Goal: Task Accomplishment & Management: Complete application form

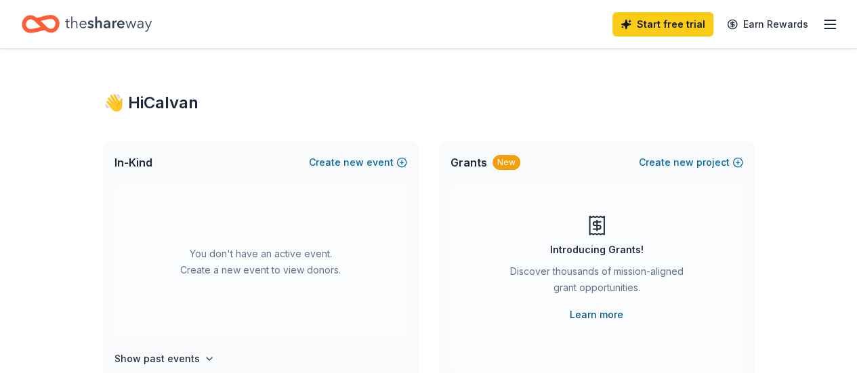
click at [614, 314] on link "Learn more" at bounding box center [597, 315] width 54 height 16
click at [358, 162] on span "new" at bounding box center [353, 162] width 20 height 16
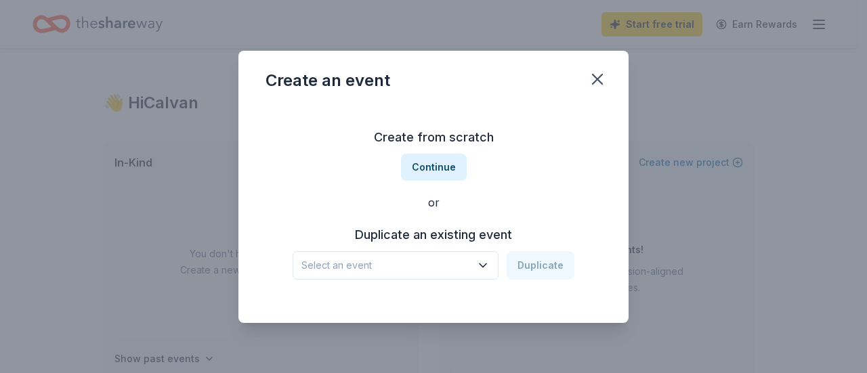
click at [484, 266] on icon "button" at bounding box center [483, 266] width 14 height 14
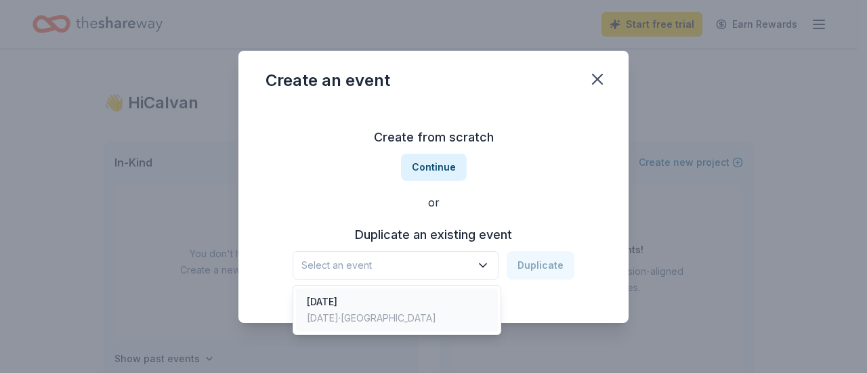
click at [439, 314] on div "[DATE] [DATE] · [GEOGRAPHIC_DATA]" at bounding box center [397, 310] width 202 height 43
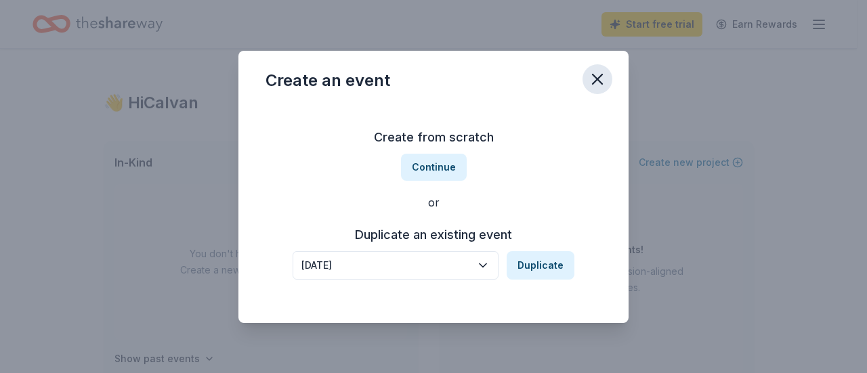
click at [600, 78] on icon "button" at bounding box center [597, 79] width 19 height 19
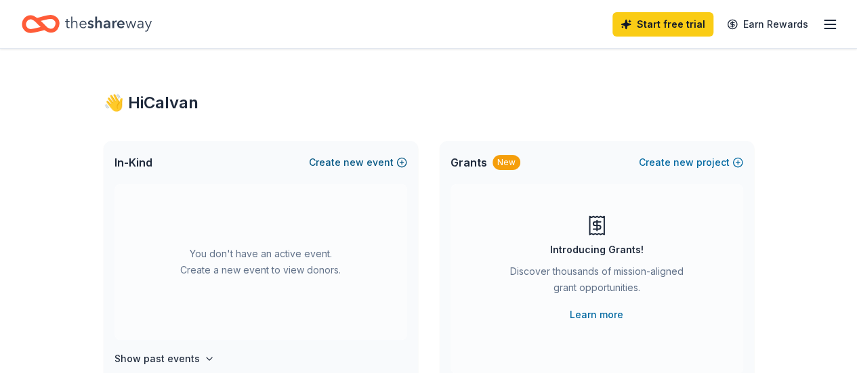
click at [341, 159] on button "Create new event" at bounding box center [358, 162] width 98 height 16
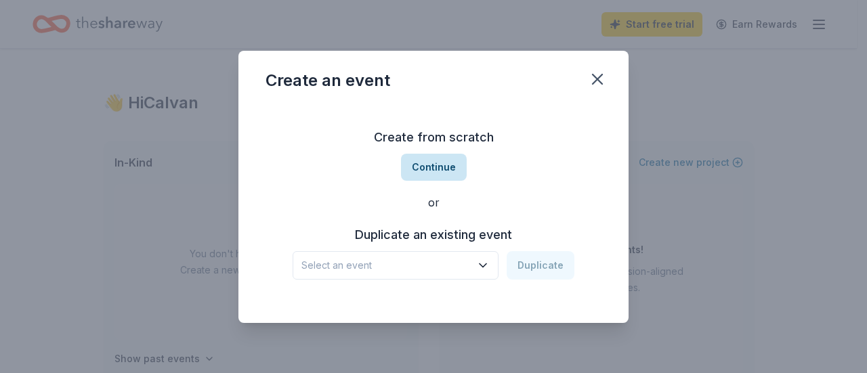
click at [438, 175] on button "Continue" at bounding box center [434, 167] width 66 height 27
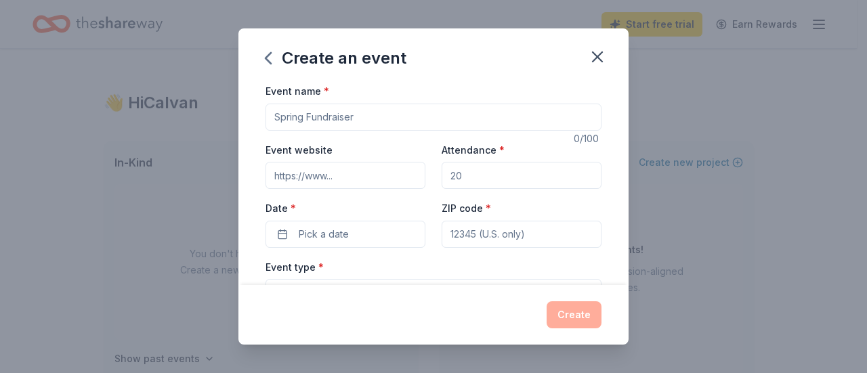
click at [382, 114] on input "Event name *" at bounding box center [434, 117] width 336 height 27
type input "Teacher Appreciation 2026"
click at [492, 178] on input "Attendance *" at bounding box center [522, 175] width 160 height 27
drag, startPoint x: 492, startPoint y: 178, endPoint x: 471, endPoint y: 175, distance: 21.3
click at [473, 178] on input "Attendance *" at bounding box center [522, 175] width 160 height 27
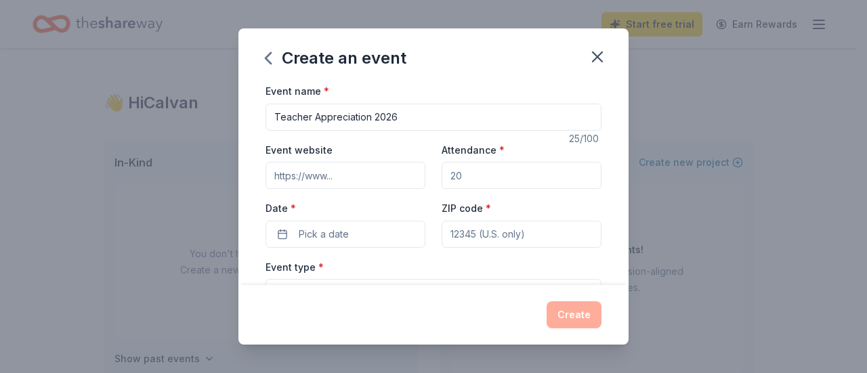
click at [470, 173] on input "Attendance *" at bounding box center [522, 175] width 160 height 27
type input "65"
click at [385, 230] on button "Pick a date" at bounding box center [346, 234] width 160 height 27
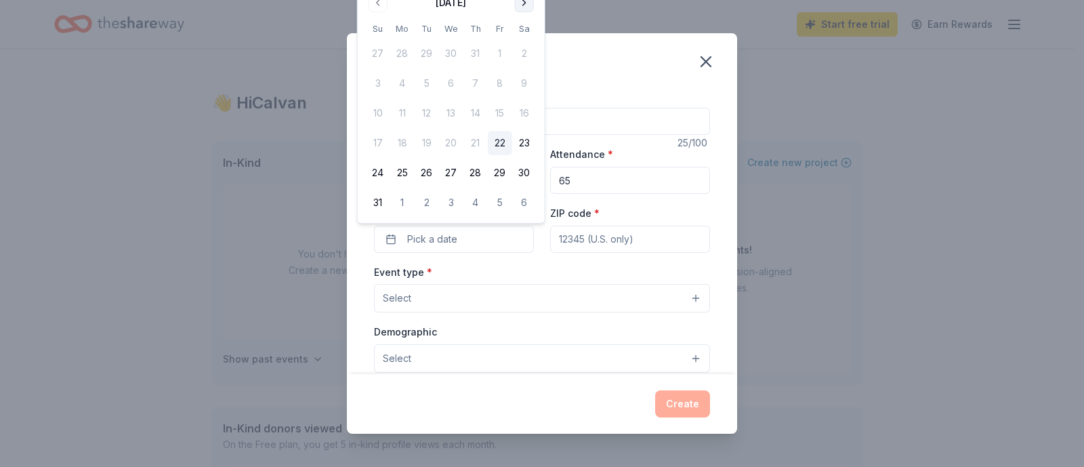
click at [526, 5] on button "Go to next month" at bounding box center [524, 2] width 19 height 19
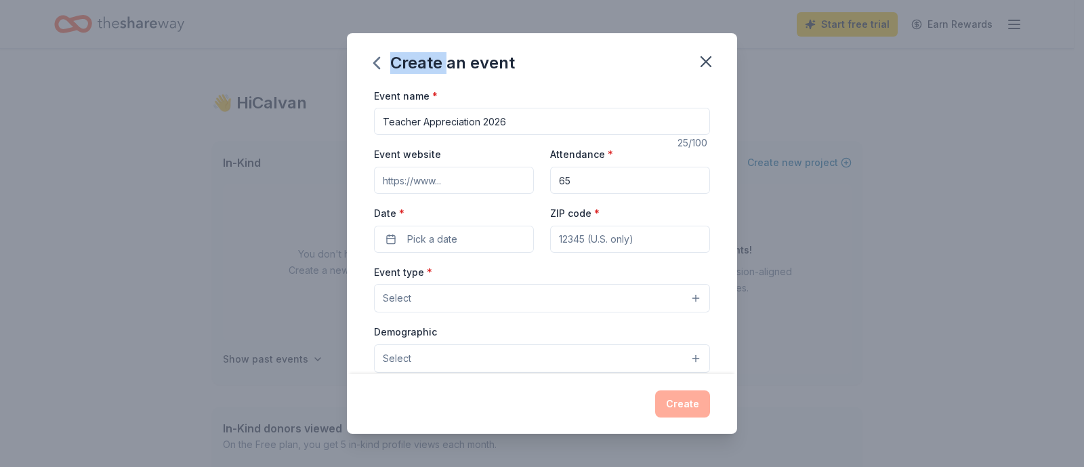
click at [526, 5] on div "Create an event Event name * Teacher Appreciation 2026 25 /100 Event website At…" at bounding box center [542, 233] width 1084 height 467
click at [491, 242] on button "Pick a date" at bounding box center [454, 239] width 160 height 27
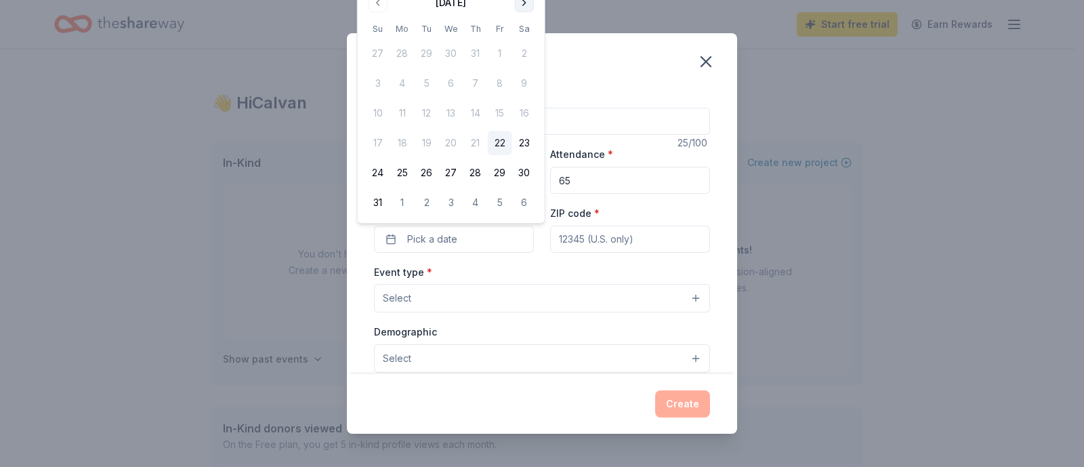
click at [522, 5] on button "Go to next month" at bounding box center [524, 2] width 19 height 19
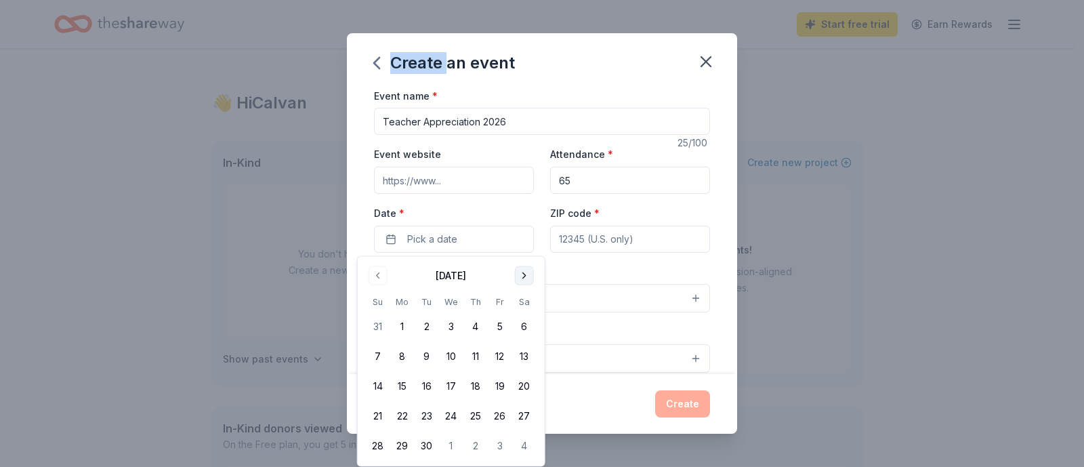
click at [526, 274] on button "Go to next month" at bounding box center [524, 275] width 19 height 19
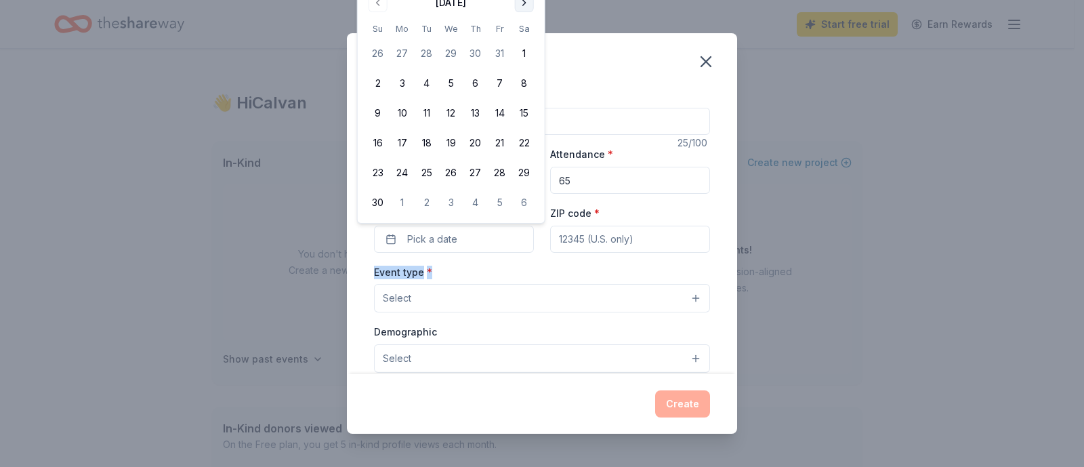
click at [526, 274] on div "Event type * Select" at bounding box center [542, 287] width 336 height 49
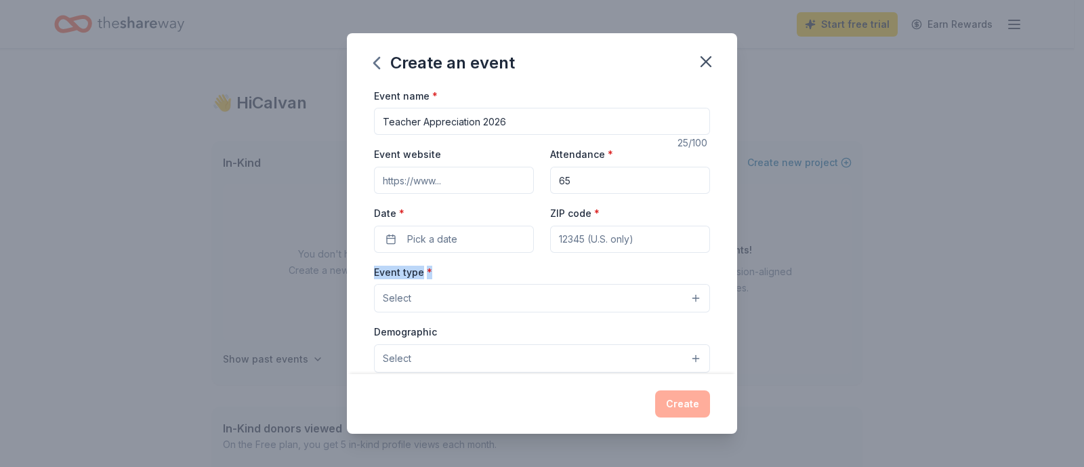
click at [526, 274] on div "Event type * Select" at bounding box center [542, 287] width 336 height 49
click at [489, 235] on button "Pick a date" at bounding box center [454, 239] width 160 height 27
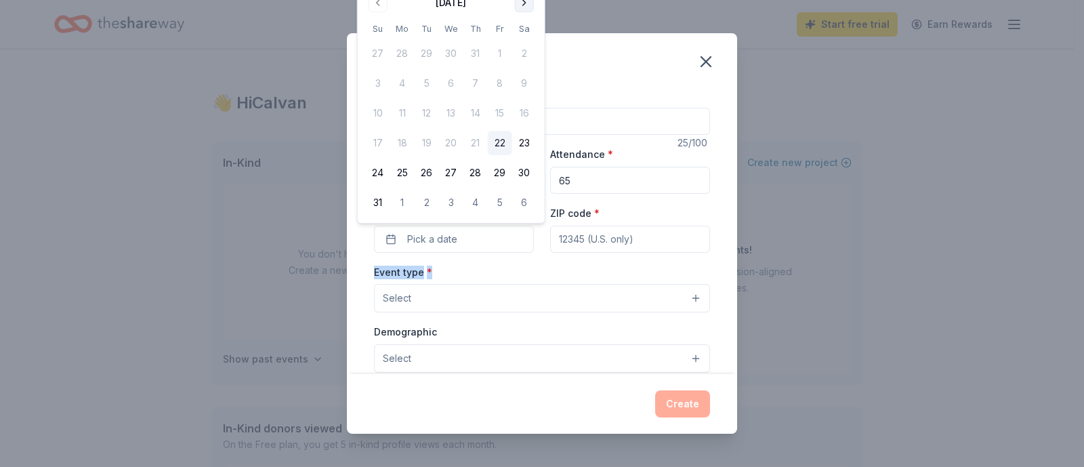
click at [523, 2] on button "Go to next month" at bounding box center [524, 2] width 19 height 19
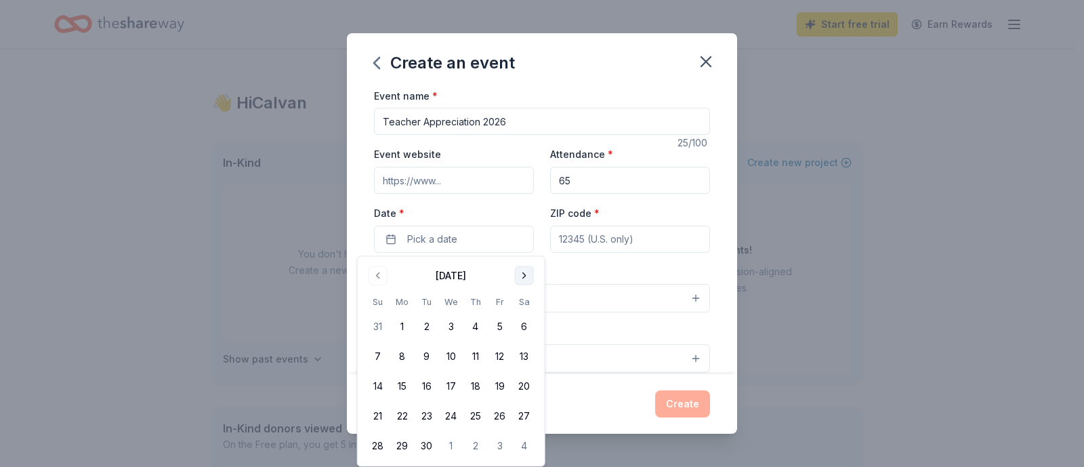
click at [529, 278] on button "Go to next month" at bounding box center [524, 275] width 19 height 19
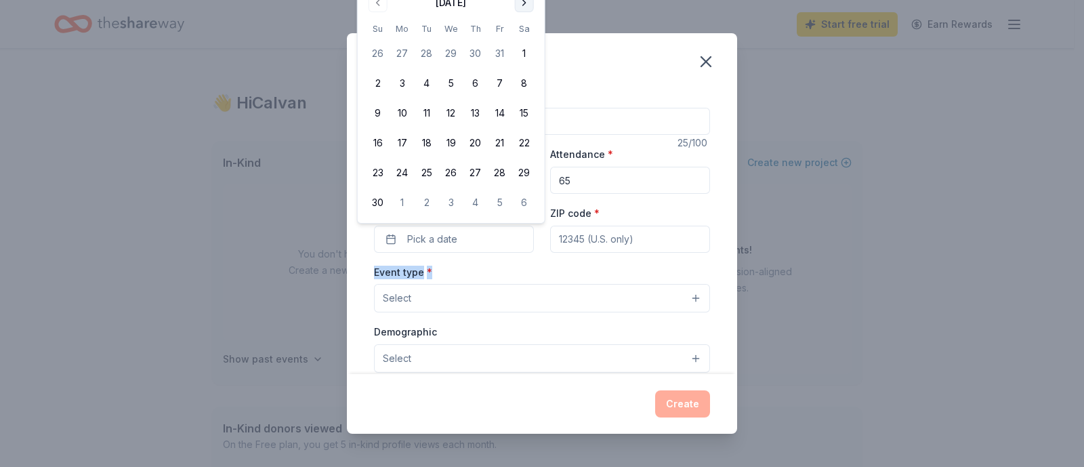
click at [522, 2] on button "Go to next month" at bounding box center [524, 2] width 19 height 19
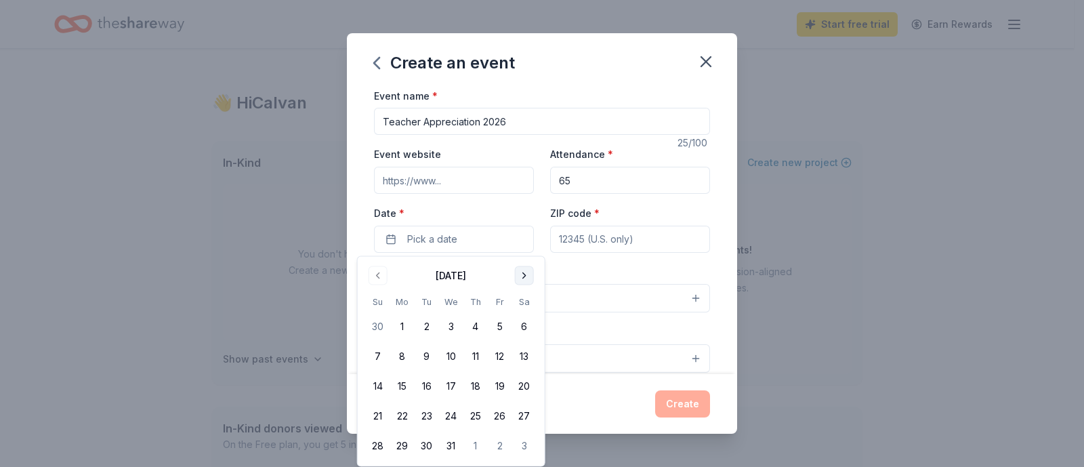
click at [522, 277] on button "Go to next month" at bounding box center [524, 275] width 19 height 19
click at [522, 278] on button "Go to next month" at bounding box center [524, 275] width 19 height 19
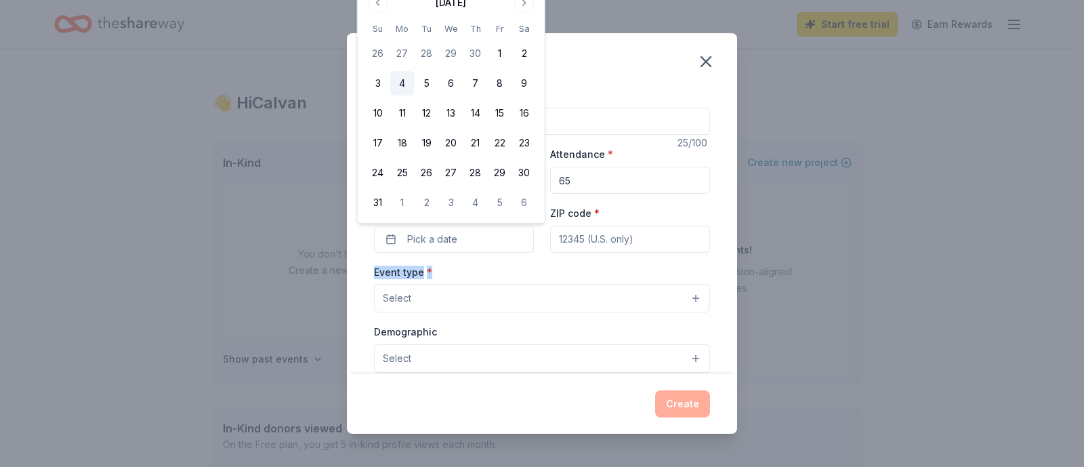
click at [404, 83] on button "4" at bounding box center [402, 83] width 24 height 24
click at [473, 278] on div "Event type * Select" at bounding box center [542, 287] width 336 height 49
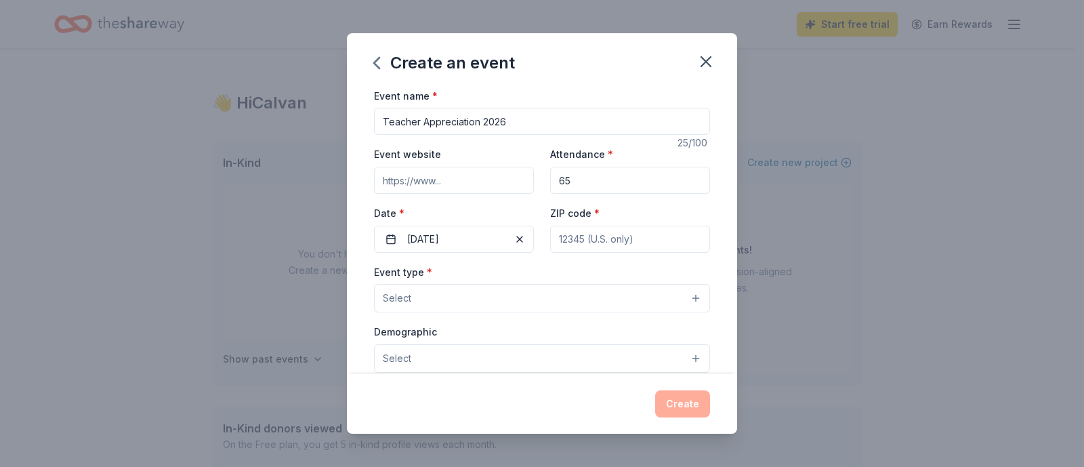
click at [629, 242] on input "ZIP code *" at bounding box center [630, 239] width 160 height 27
type input "75094"
click at [593, 303] on button "Select" at bounding box center [542, 298] width 336 height 28
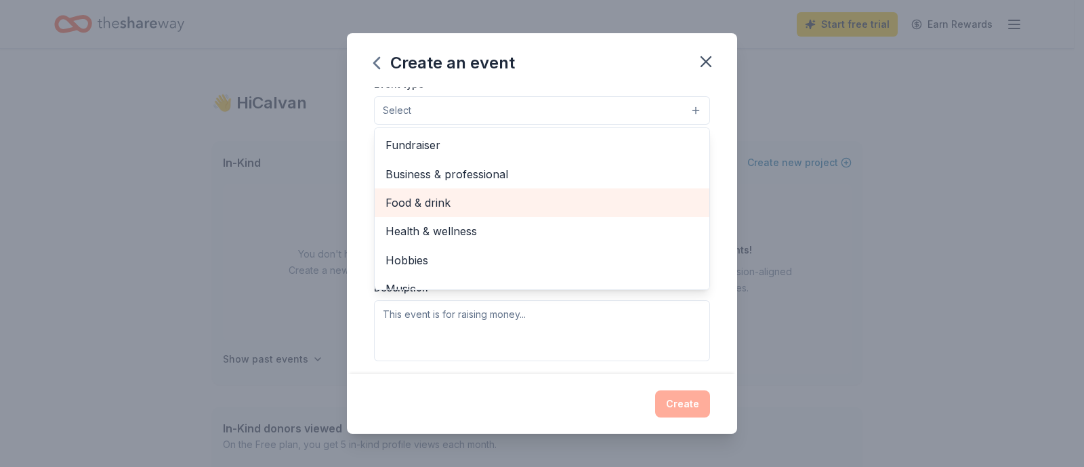
click at [556, 205] on span "Food & drink" at bounding box center [541, 203] width 313 height 18
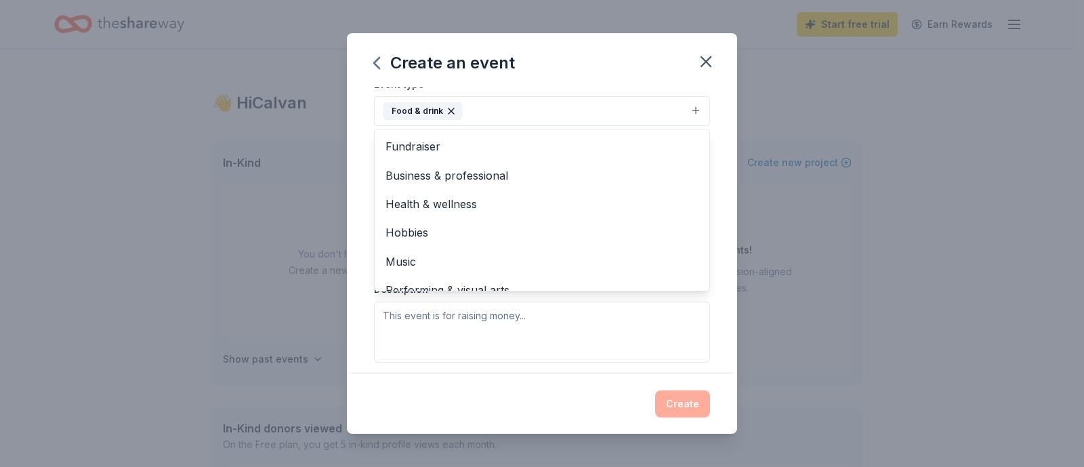
click at [530, 373] on div "Create an event Event name * Teacher Appreciation 2026 25 /100 Event website At…" at bounding box center [542, 233] width 390 height 400
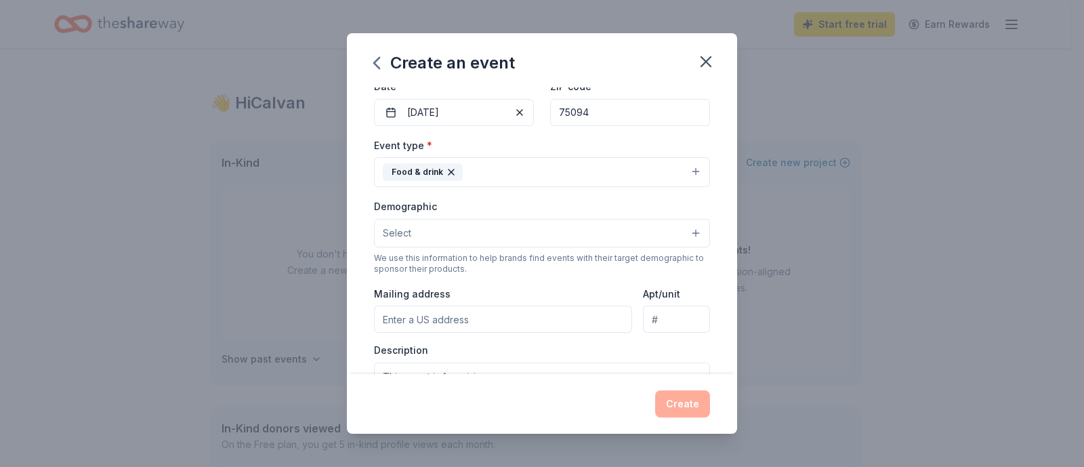
scroll to position [115, 0]
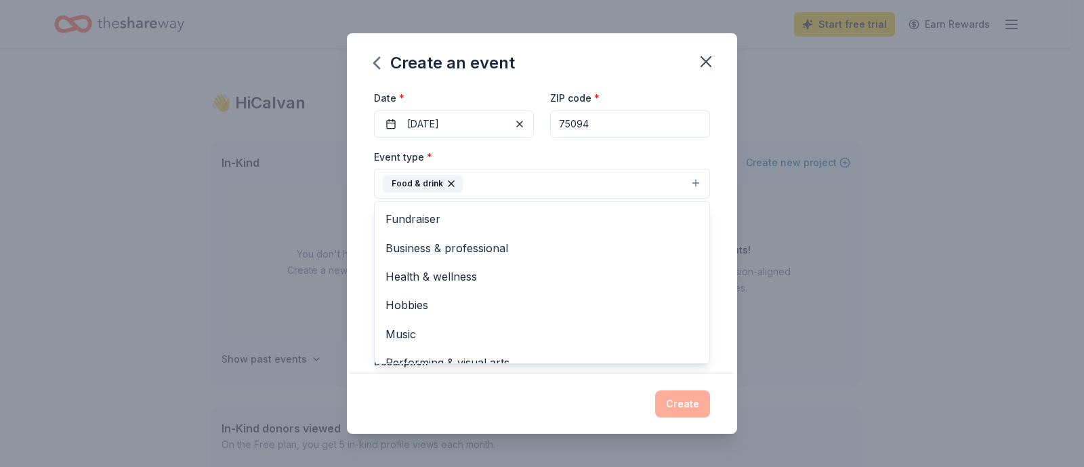
click at [648, 185] on button "Food & drink" at bounding box center [542, 184] width 336 height 30
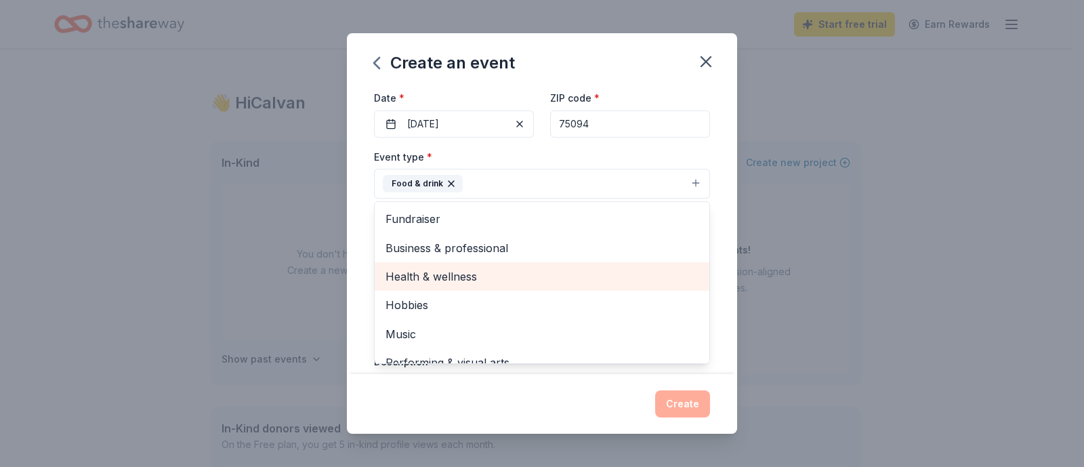
click at [598, 273] on span "Health & wellness" at bounding box center [541, 277] width 313 height 18
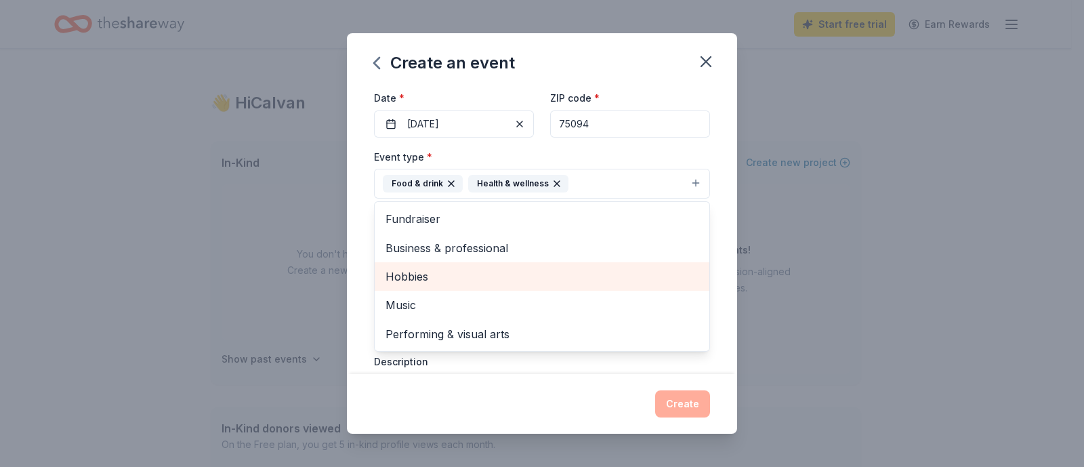
click at [501, 272] on span "Hobbies" at bounding box center [541, 277] width 313 height 18
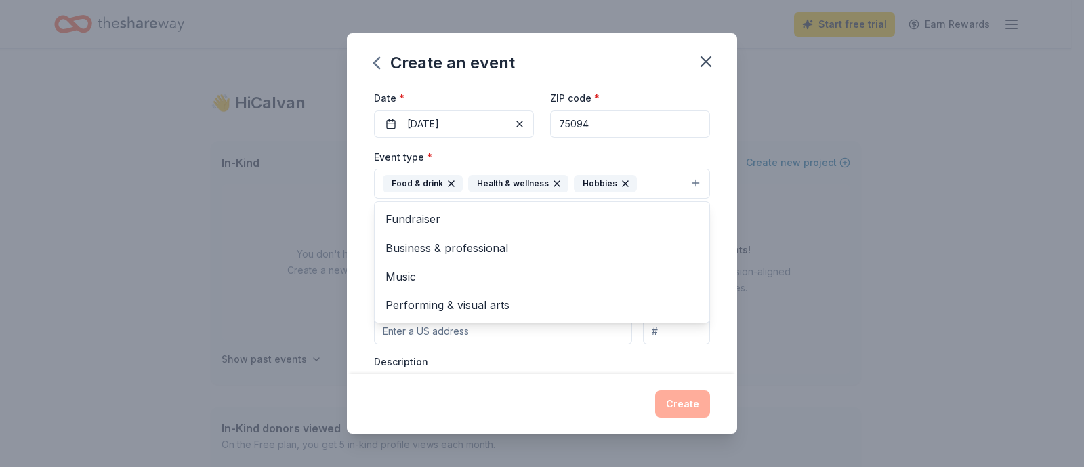
scroll to position [362, 0]
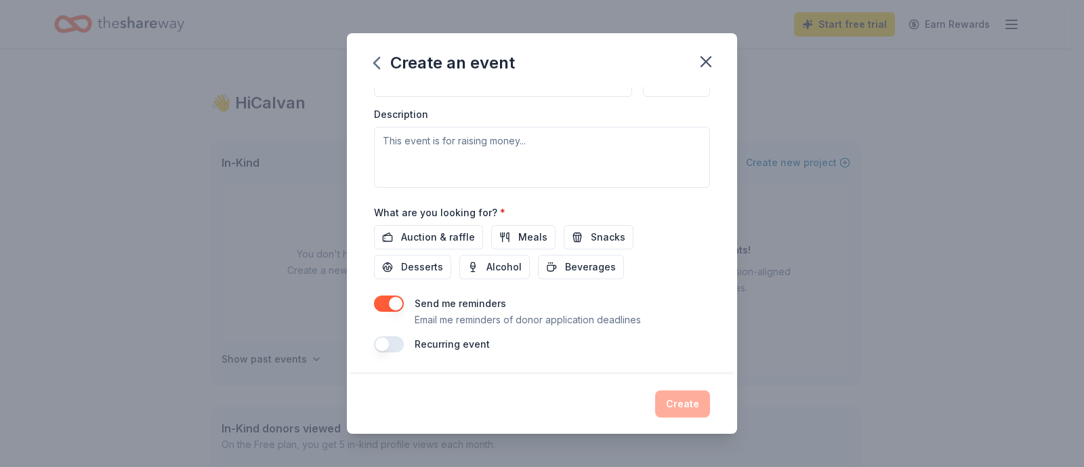
click at [457, 238] on div "Event name * Teacher Appreciation 2026 25 /100 Event website Attendance * 65 Da…" at bounding box center [542, 38] width 336 height 627
click at [501, 237] on button "Meals" at bounding box center [523, 237] width 64 height 24
click at [437, 235] on span "Auction & raffle" at bounding box center [438, 237] width 74 height 16
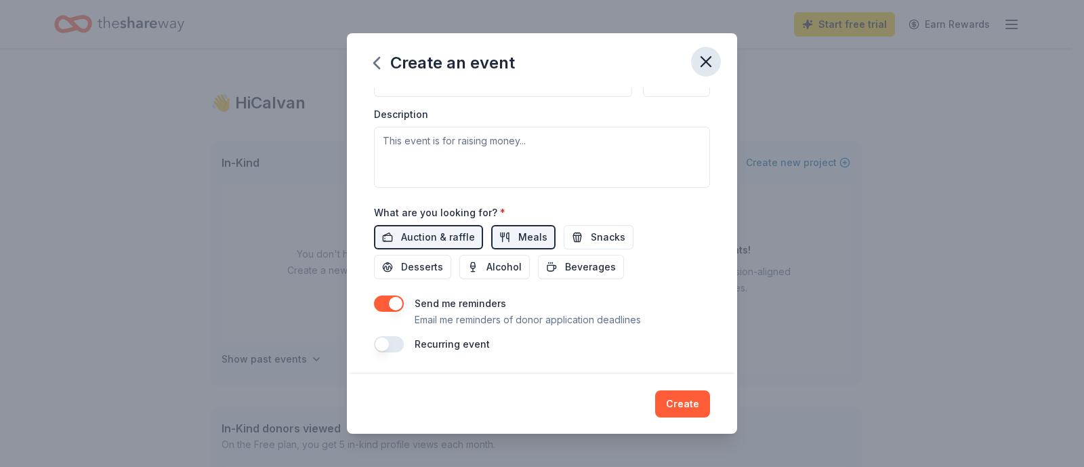
click at [701, 60] on icon "button" at bounding box center [705, 61] width 19 height 19
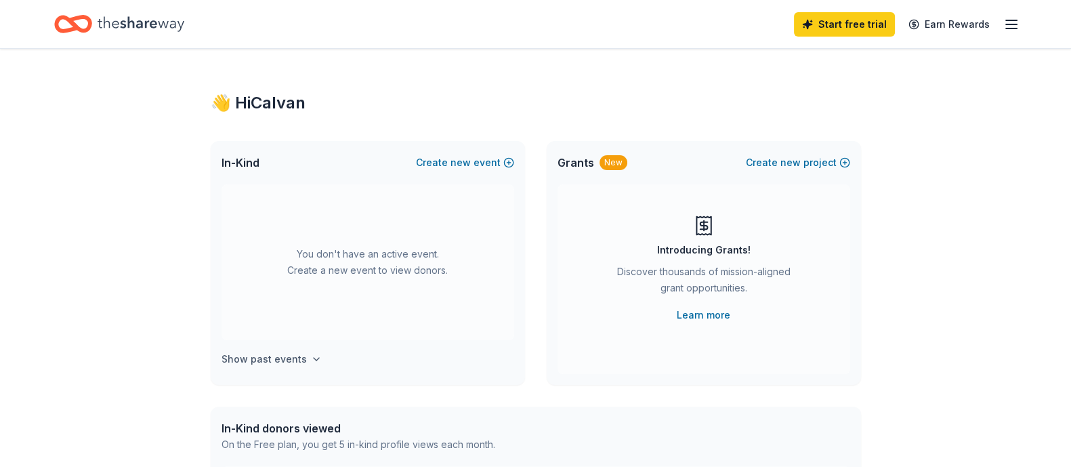
click at [311, 360] on icon "button" at bounding box center [316, 359] width 11 height 11
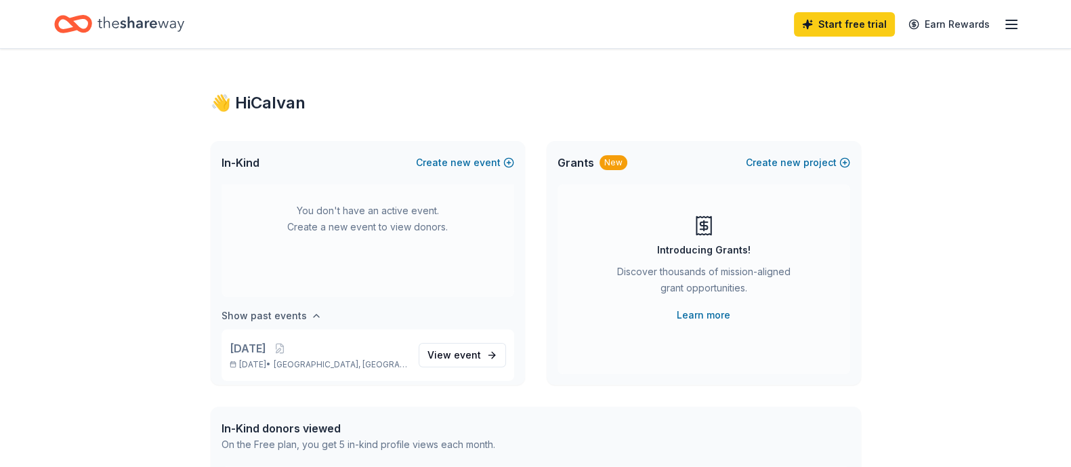
scroll to position [50, 0]
click at [454, 349] on span "event" at bounding box center [467, 348] width 27 height 12
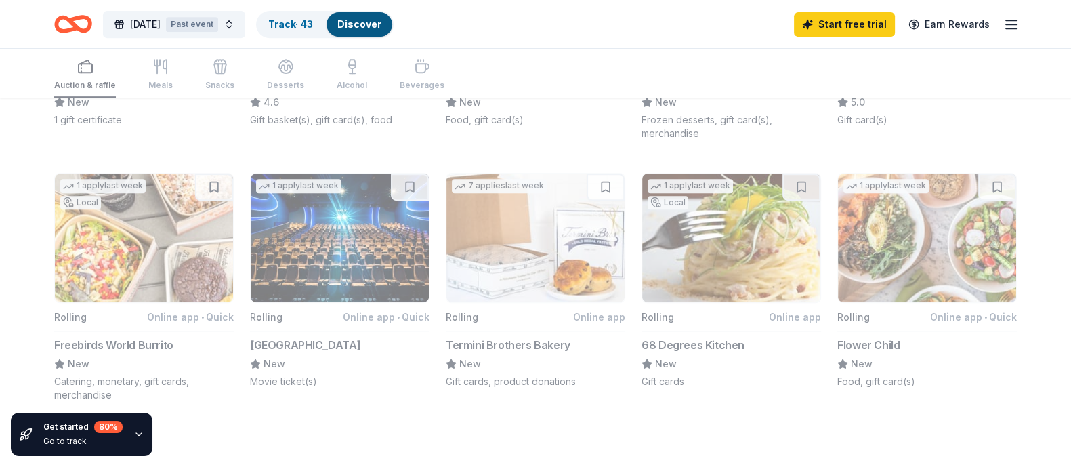
scroll to position [1160, 0]
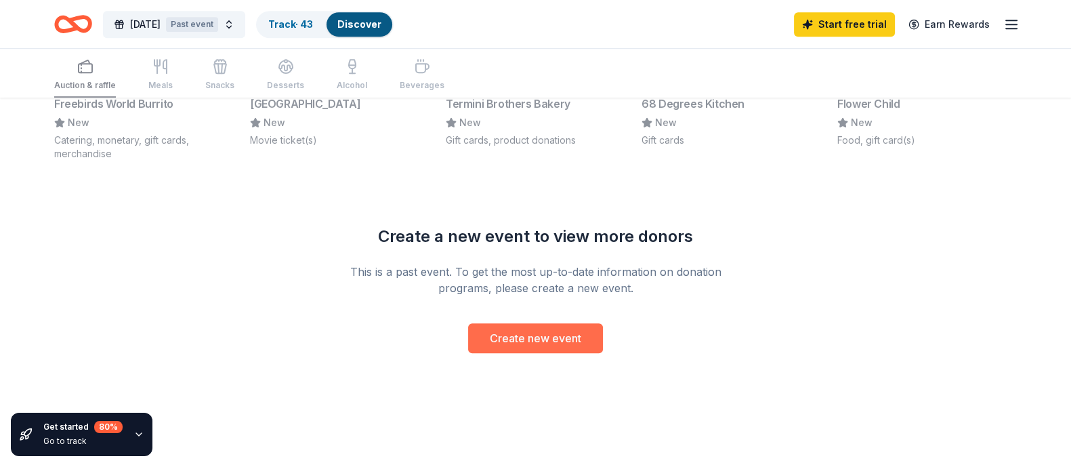
click at [486, 330] on button "Create new event" at bounding box center [535, 338] width 135 height 30
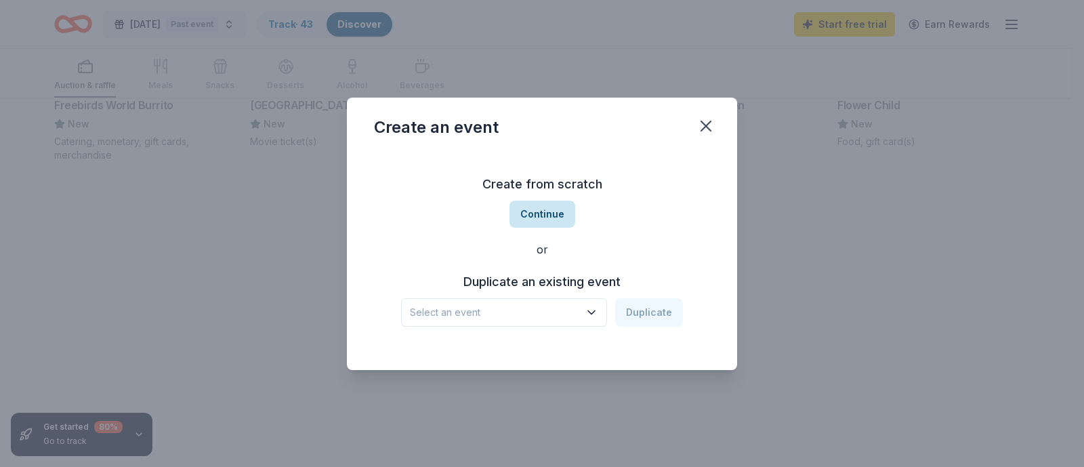
click at [539, 212] on button "Continue" at bounding box center [542, 213] width 66 height 27
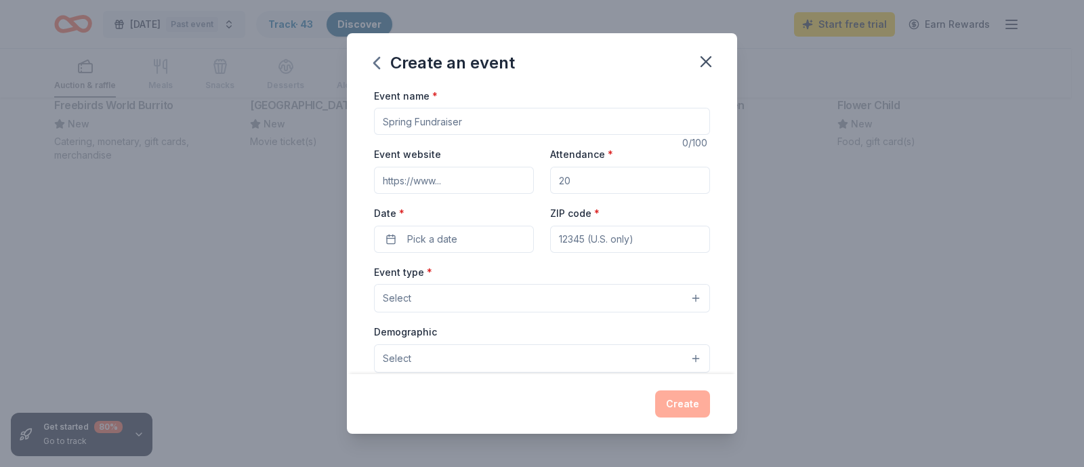
click at [462, 123] on input "Event name *" at bounding box center [542, 121] width 336 height 27
type input "F"
type input "Silent Auction 2026"
click at [578, 187] on input "Attendance *" at bounding box center [630, 180] width 160 height 27
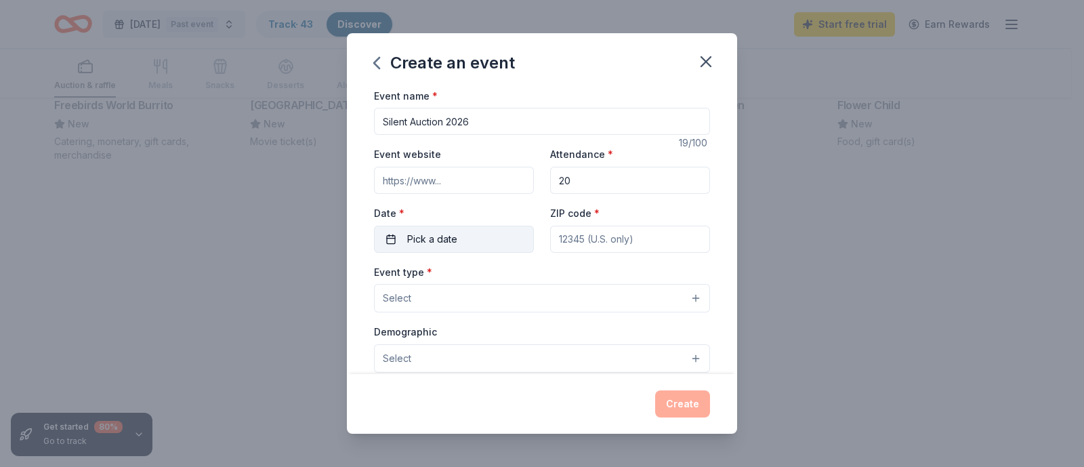
type input "20"
click at [480, 237] on button "Pick a date" at bounding box center [454, 239] width 160 height 27
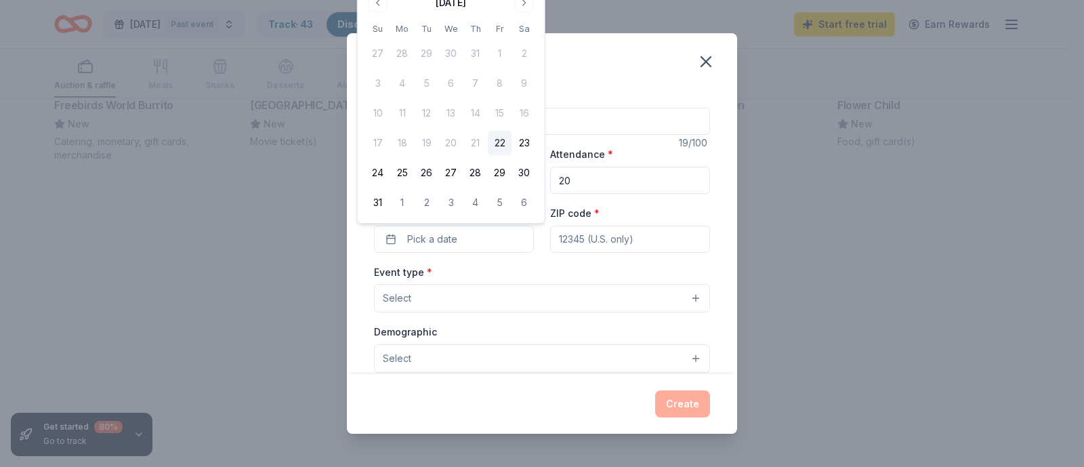
drag, startPoint x: 701, startPoint y: 59, endPoint x: 584, endPoint y: 68, distance: 117.5
click at [701, 60] on icon "button" at bounding box center [705, 61] width 19 height 19
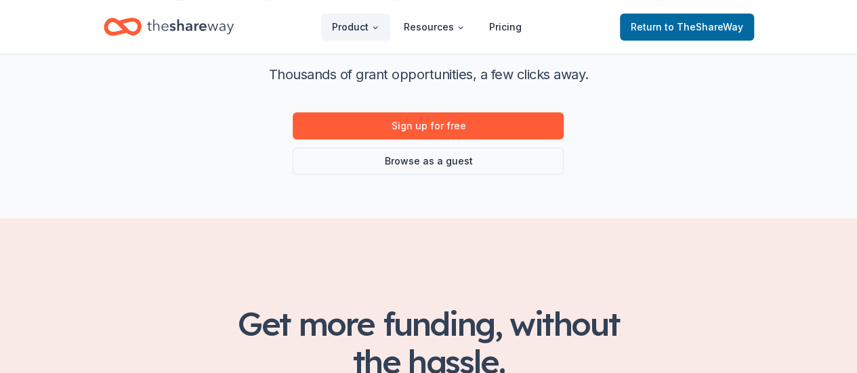
scroll to position [158, 0]
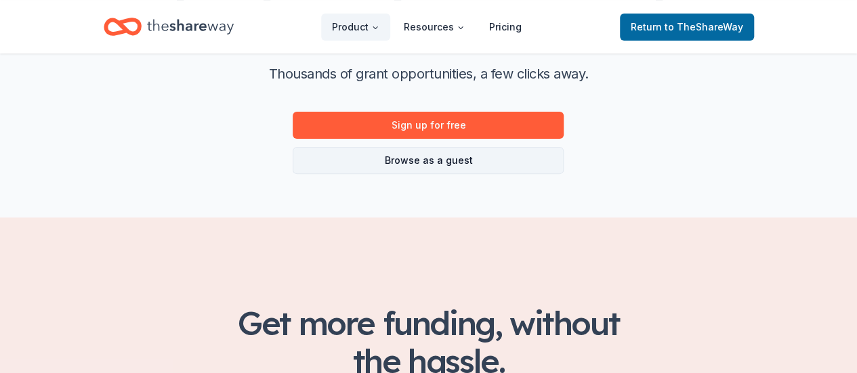
click at [511, 167] on link "Browse as a guest" at bounding box center [428, 160] width 271 height 27
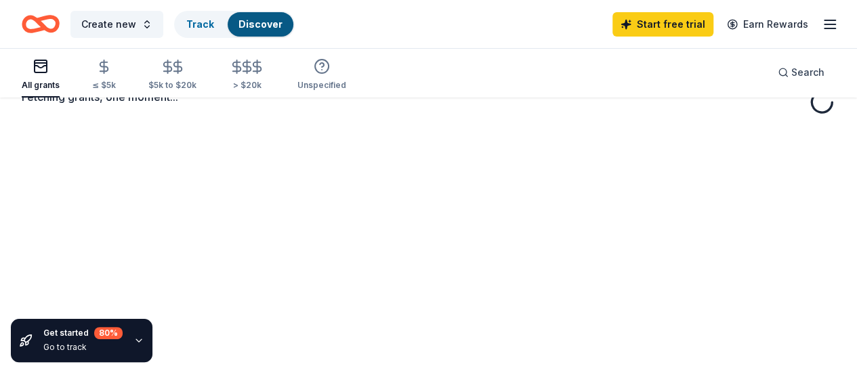
scroll to position [99, 0]
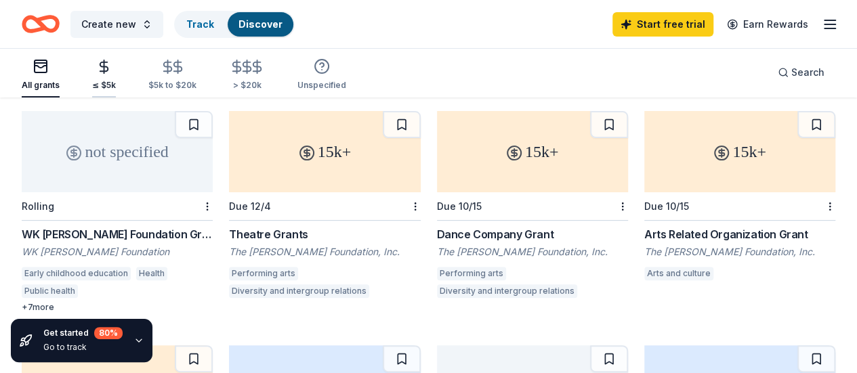
click at [110, 77] on div "≤ $5k" at bounding box center [104, 75] width 24 height 32
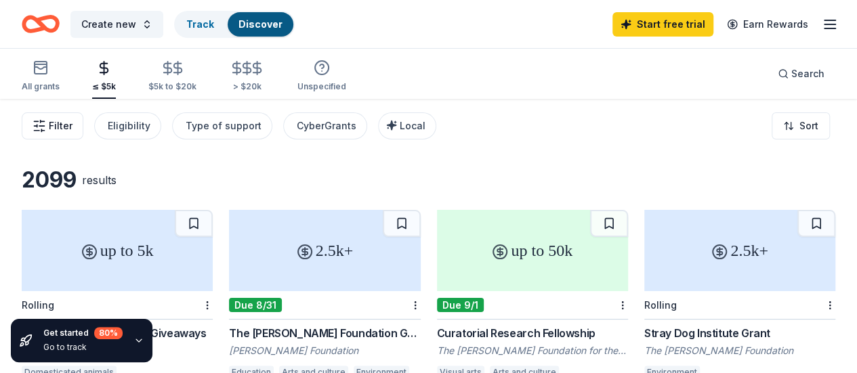
click at [72, 130] on span "Filter" at bounding box center [61, 126] width 24 height 16
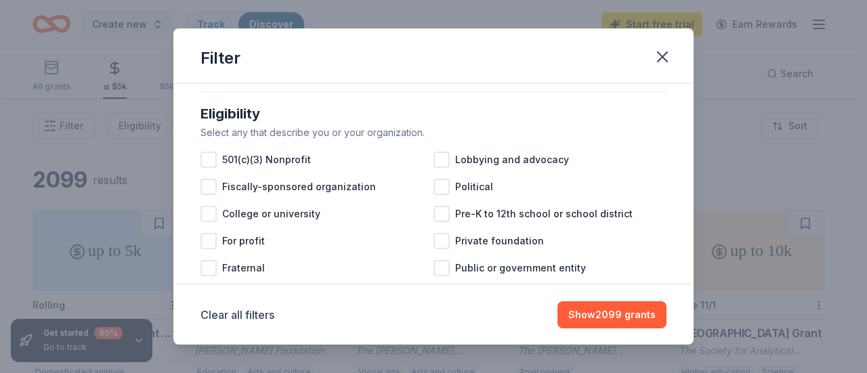
scroll to position [149, 0]
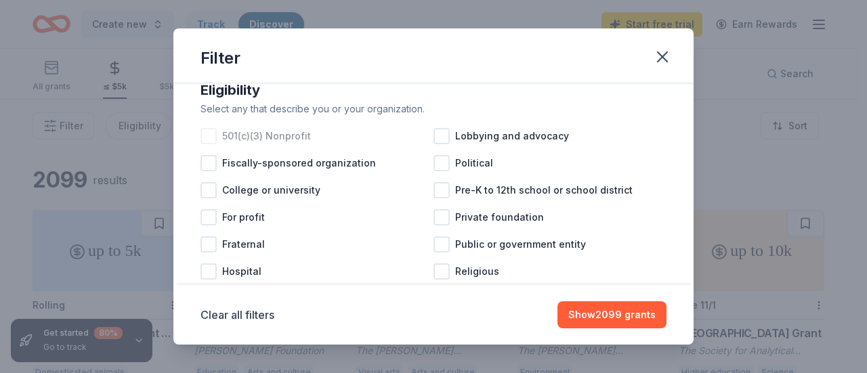
click at [209, 144] on div at bounding box center [208, 136] width 16 height 16
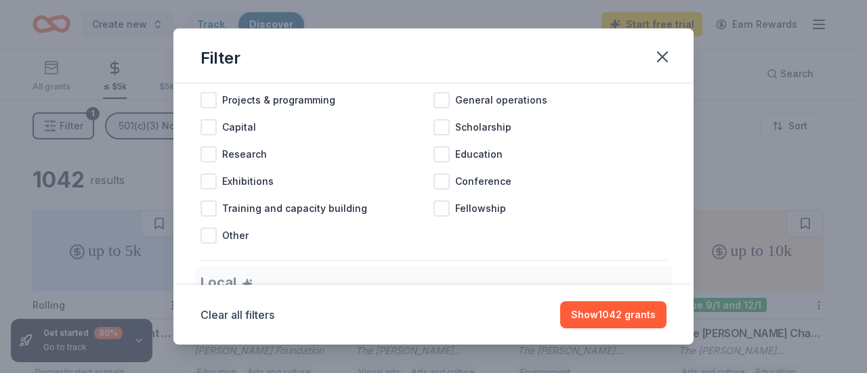
scroll to position [589, 0]
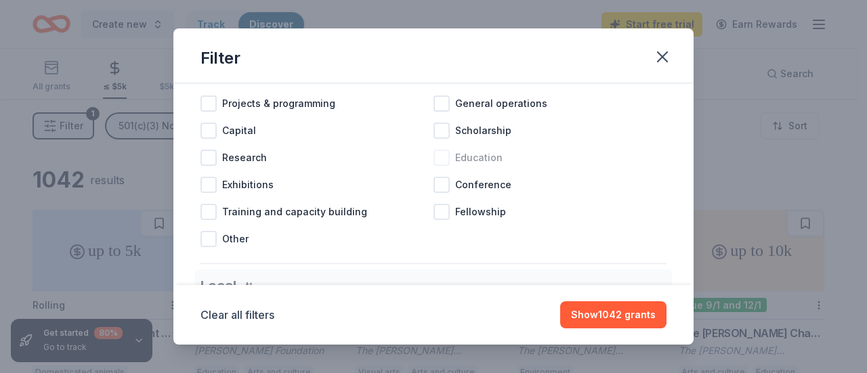
click at [435, 166] on div at bounding box center [441, 158] width 16 height 16
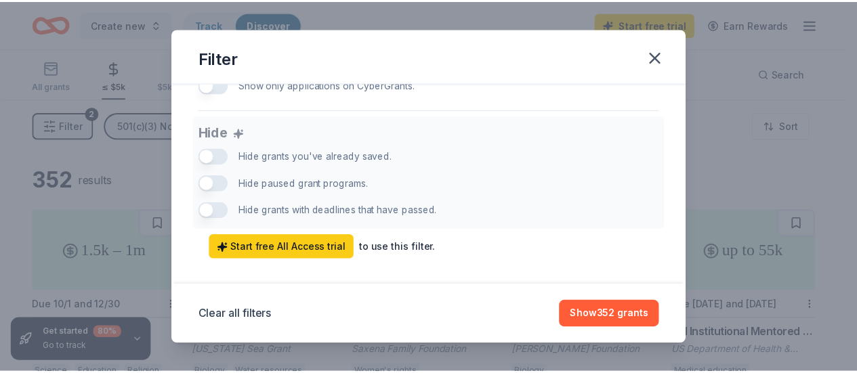
scroll to position [960, 0]
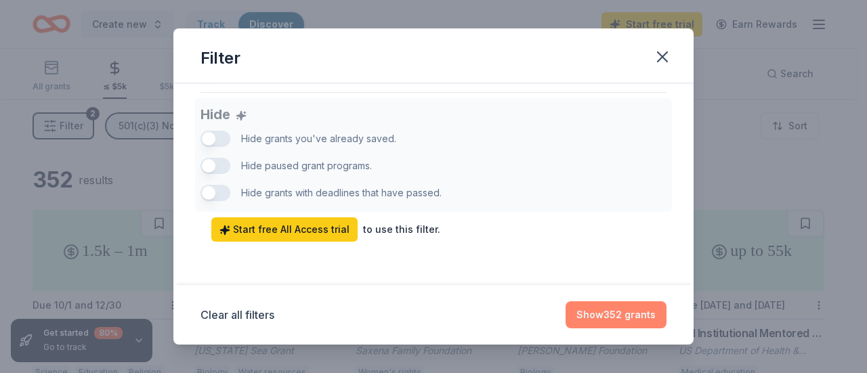
click at [607, 315] on button "Show 352 grants" at bounding box center [616, 314] width 101 height 27
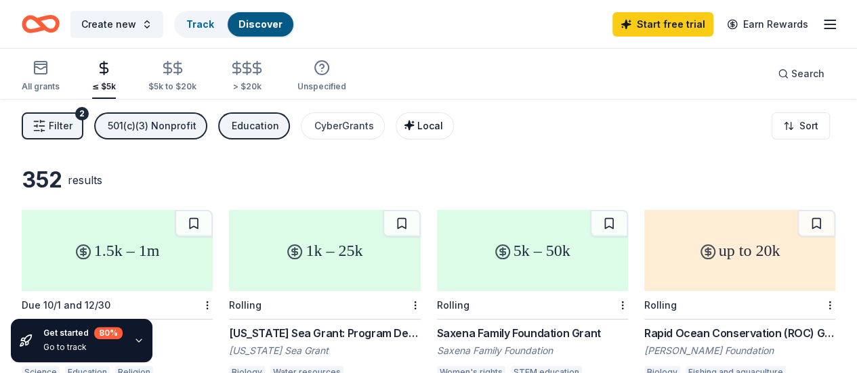
click at [435, 129] on span "Local" at bounding box center [430, 126] width 26 height 12
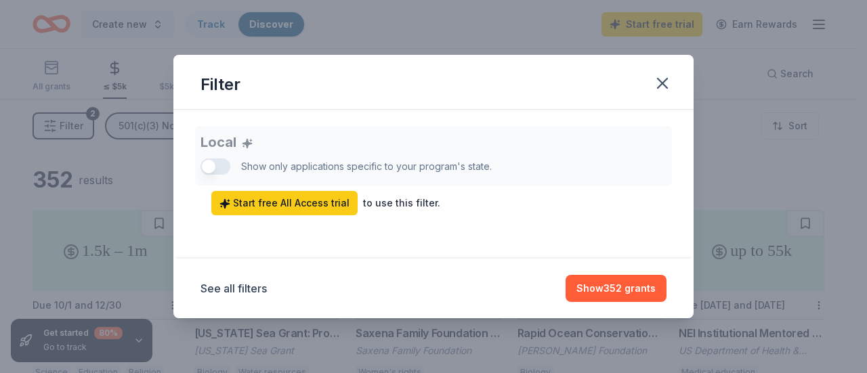
click at [220, 161] on div "Local Show only applications specific to your program's state. Start free All A…" at bounding box center [433, 170] width 466 height 89
click at [213, 169] on div "Local Show only applications specific to your program's state. Start free All A…" at bounding box center [433, 170] width 466 height 89
click at [615, 292] on button "Show 352 grants" at bounding box center [616, 288] width 101 height 27
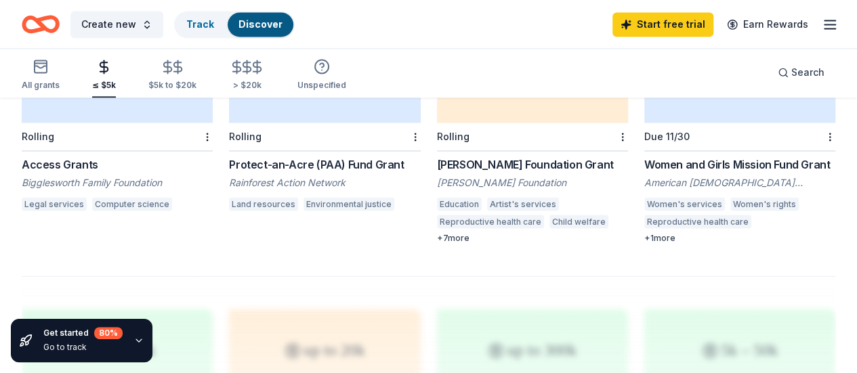
scroll to position [0, 0]
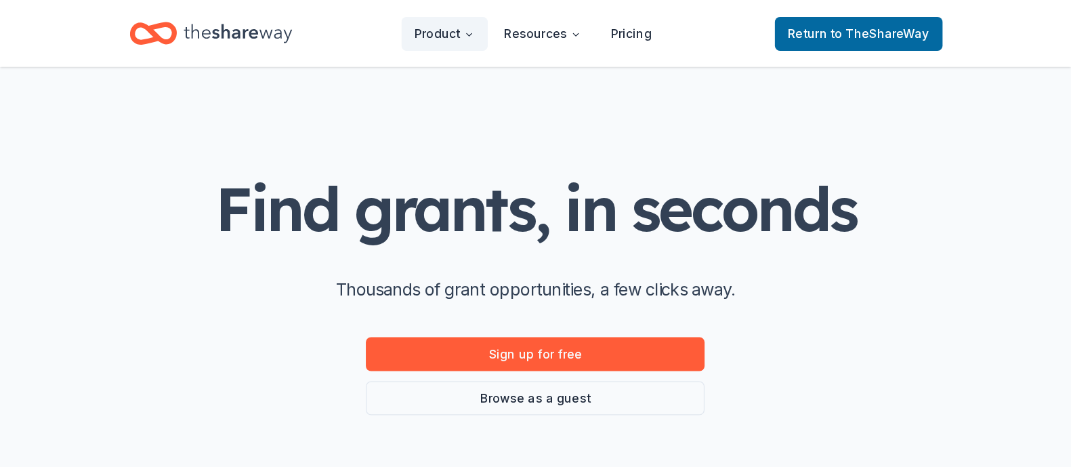
scroll to position [158, 0]
